Goal: Find specific page/section: Find specific page/section

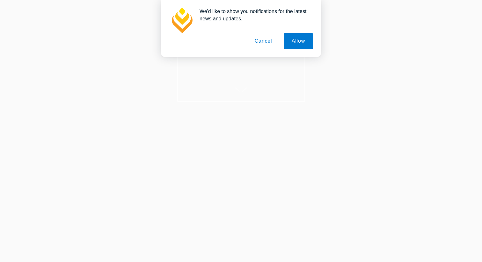
scroll to position [80, 0]
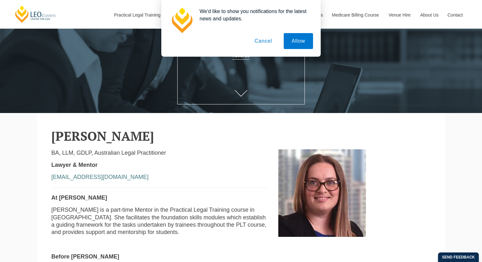
click at [260, 43] on button "Cancel" at bounding box center [263, 41] width 33 height 16
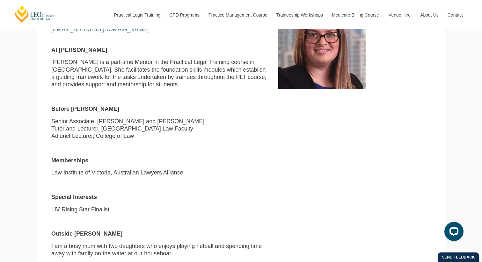
scroll to position [230, 0]
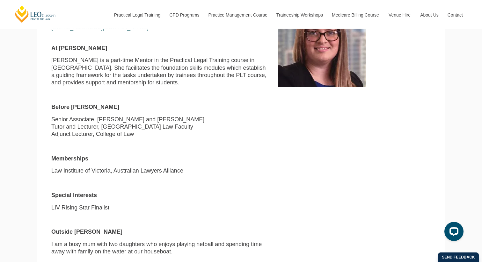
drag, startPoint x: 134, startPoint y: 126, endPoint x: 96, endPoint y: 124, distance: 38.0
click at [96, 124] on p "Senior Associate, Slater and Gordon Lawyers Tutor and Lecturer, Monash Universi…" at bounding box center [159, 127] width 217 height 22
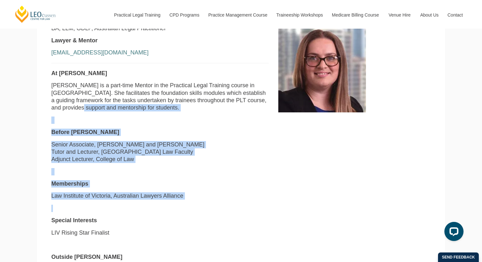
drag, startPoint x: 0, startPoint y: 0, endPoint x: 219, endPoint y: 106, distance: 243.2
click at [219, 106] on div "BA, LLM, GDLP, Australian Legal Practitioner Lawyer & Mentor [EMAIL_ADDRESS][DO…" at bounding box center [160, 155] width 227 height 261
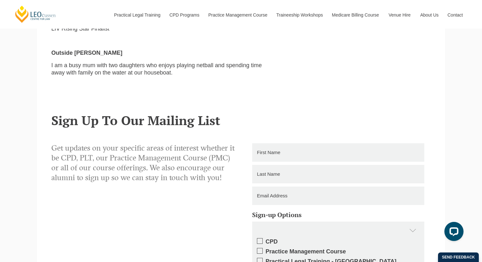
scroll to position [420, 0]
